Goal: Complete application form: Complete application form

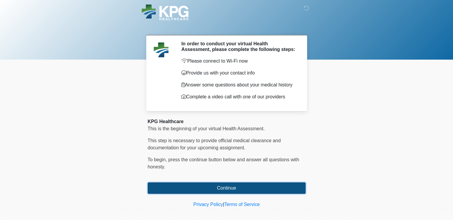
click at [225, 187] on button "Continue" at bounding box center [227, 187] width 158 height 11
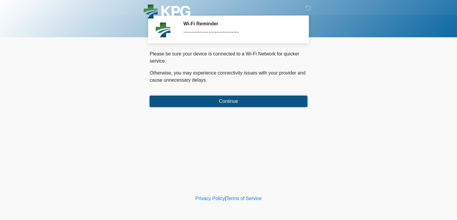
click at [222, 98] on button "Continue" at bounding box center [229, 101] width 158 height 11
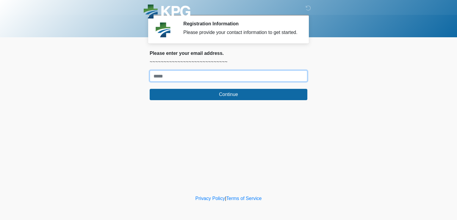
click at [208, 76] on input "Where should we email your response?" at bounding box center [229, 75] width 158 height 11
type input "**********"
click at [150, 89] on button "Continue" at bounding box center [229, 94] width 158 height 11
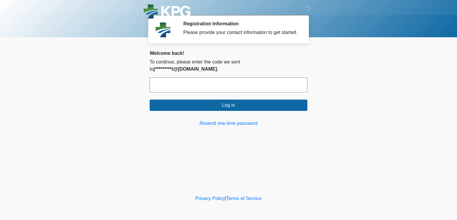
click at [162, 77] on input "text" at bounding box center [229, 84] width 158 height 15
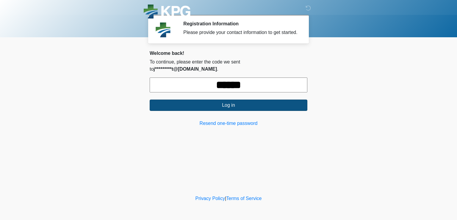
type input "******"
click at [181, 99] on button "Log in" at bounding box center [229, 104] width 158 height 11
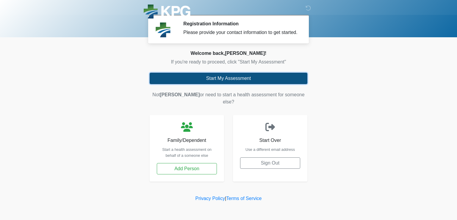
click at [228, 80] on button "Start My Assessment" at bounding box center [229, 78] width 158 height 11
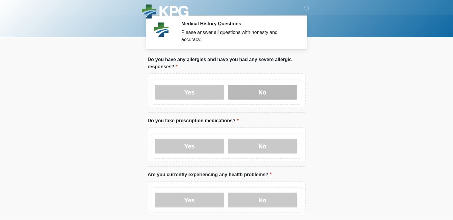
click at [288, 87] on label "No" at bounding box center [262, 92] width 69 height 15
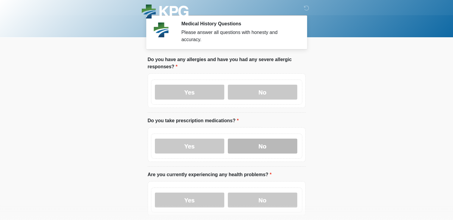
click at [263, 141] on label "No" at bounding box center [262, 145] width 69 height 15
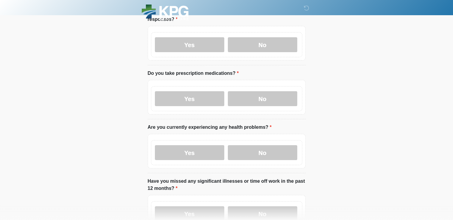
scroll to position [48, 0]
click at [266, 151] on label "No" at bounding box center [262, 152] width 69 height 15
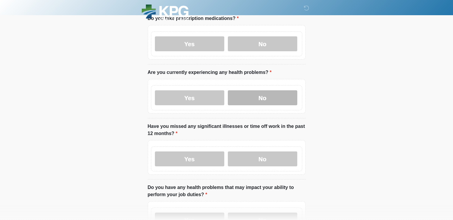
scroll to position [102, 0]
click at [266, 151] on label "No" at bounding box center [262, 158] width 69 height 15
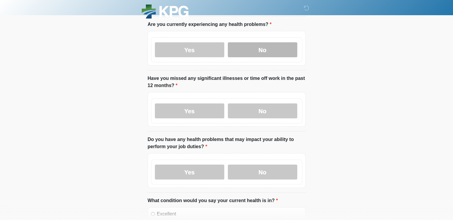
scroll to position [151, 0]
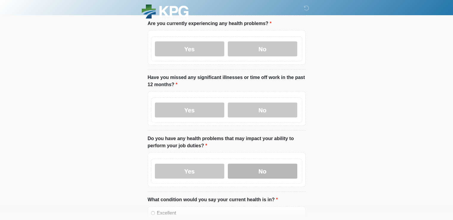
click at [255, 165] on label "No" at bounding box center [262, 170] width 69 height 15
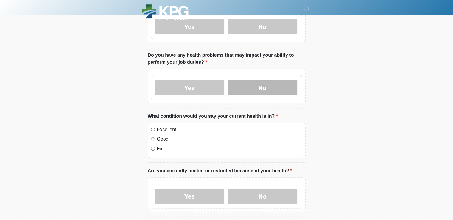
scroll to position [244, 0]
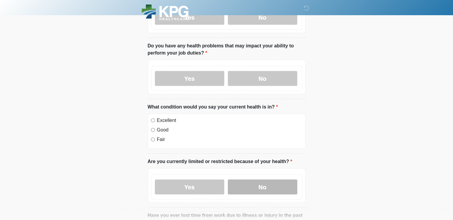
click at [240, 185] on label "No" at bounding box center [262, 186] width 69 height 15
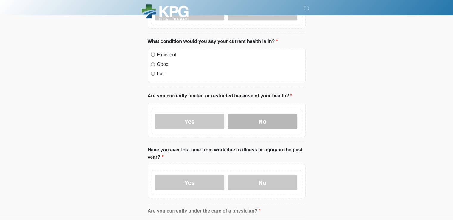
scroll to position [310, 0]
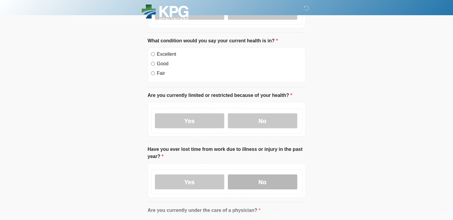
click at [251, 174] on label "No" at bounding box center [262, 181] width 69 height 15
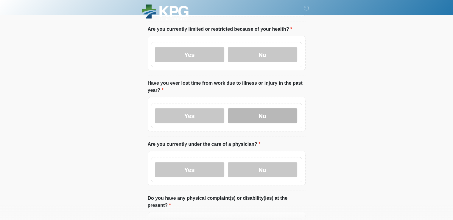
scroll to position [376, 0]
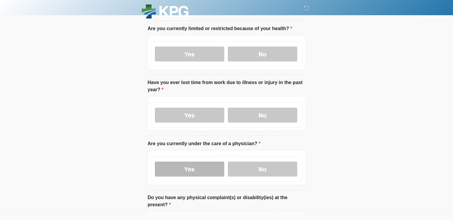
click at [207, 161] on label "Yes" at bounding box center [189, 168] width 69 height 15
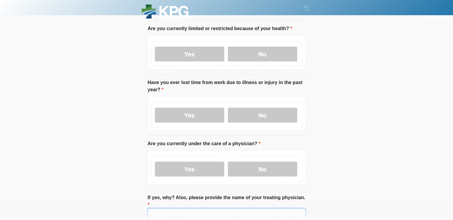
click at [173, 208] on input "If yes, why? Also, please provide the name of your treating physician." at bounding box center [227, 213] width 158 height 11
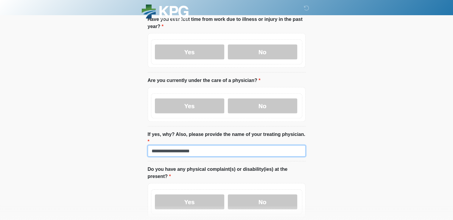
scroll to position [442, 0]
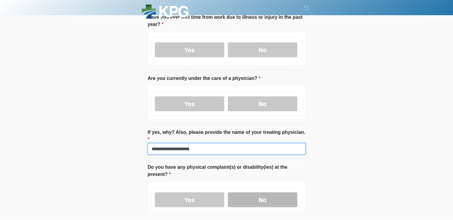
type input "**********"
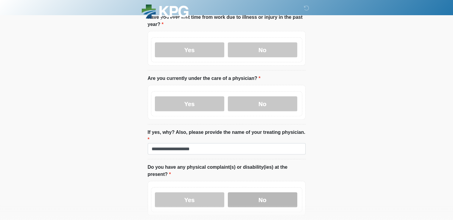
click at [259, 192] on label "No" at bounding box center [262, 199] width 69 height 15
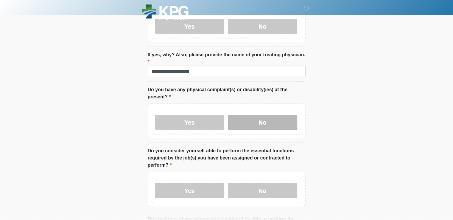
scroll to position [519, 0]
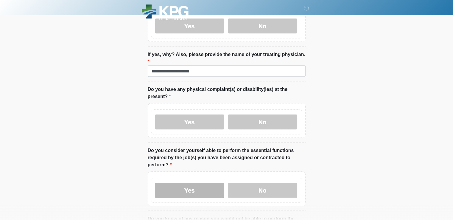
click at [217, 183] on label "Yes" at bounding box center [189, 190] width 69 height 15
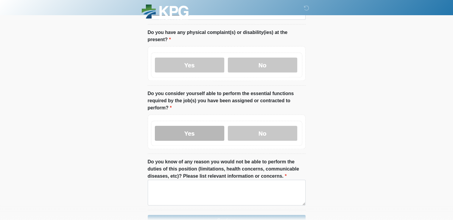
scroll to position [579, 0]
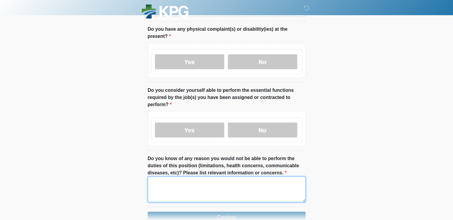
click at [217, 176] on textarea "Do you know of any reason you would not be able to perform the duties of this p…" at bounding box center [227, 189] width 158 height 26
type textarea "**"
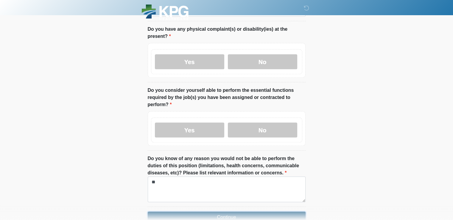
click at [255, 211] on button "Continue" at bounding box center [227, 216] width 158 height 11
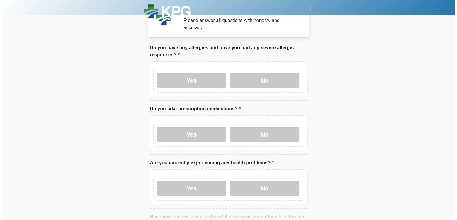
scroll to position [0, 0]
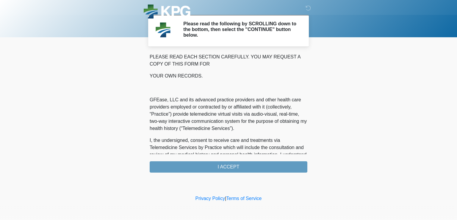
click at [251, 163] on div "PLEASE READ EACH SECTION CAREFULLY. YOU MAY REQUEST A COPY OF THIS FORM FOR YOU…" at bounding box center [229, 112] width 158 height 119
click at [235, 167] on div "PLEASE READ EACH SECTION CAREFULLY. YOU MAY REQUEST A COPY OF THIS FORM FOR YOU…" at bounding box center [229, 112] width 158 height 119
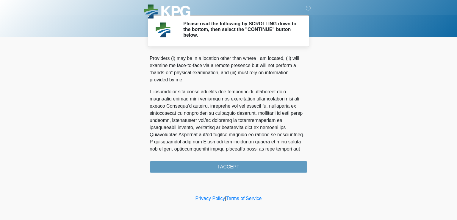
scroll to position [387, 0]
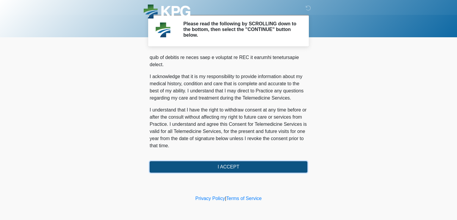
click at [237, 166] on button "I ACCEPT" at bounding box center [229, 166] width 158 height 11
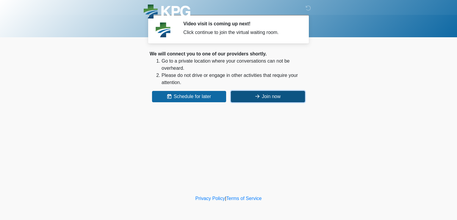
click at [270, 98] on button "Join now" at bounding box center [268, 96] width 74 height 11
click at [263, 99] on button "Join now" at bounding box center [268, 96] width 74 height 11
click at [274, 97] on button "Join now" at bounding box center [268, 96] width 74 height 11
